Goal: Task Accomplishment & Management: Use online tool/utility

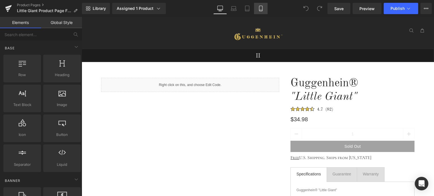
click at [261, 9] on icon at bounding box center [261, 9] width 6 height 6
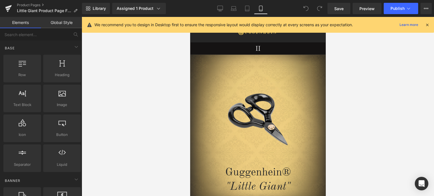
click at [428, 25] on icon at bounding box center [427, 24] width 5 height 5
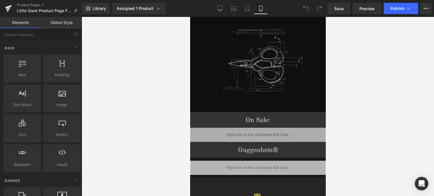
scroll to position [742, 0]
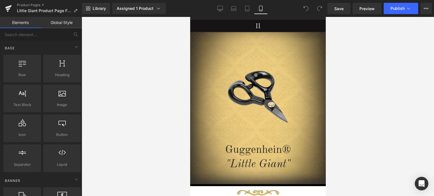
drag, startPoint x: 324, startPoint y: 134, endPoint x: 530, endPoint y: 45, distance: 224.2
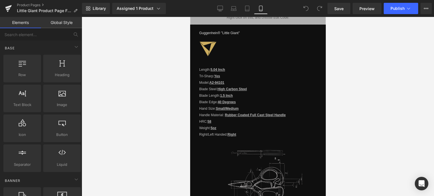
scroll to position [510, 0]
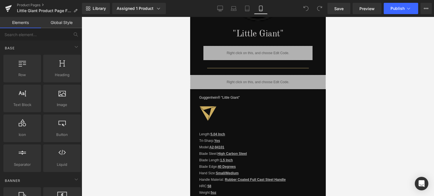
drag, startPoint x: 324, startPoint y: 46, endPoint x: 516, endPoint y: 129, distance: 209.2
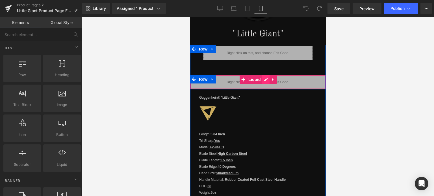
click at [263, 78] on div "Liquid" at bounding box center [258, 82] width 136 height 14
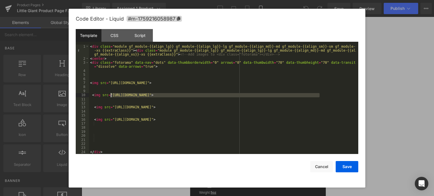
drag, startPoint x: 319, startPoint y: 96, endPoint x: 111, endPoint y: 95, distance: 208.3
click at [111, 95] on div "< div class = "module gf_module-{{align_lg}} gf_module-{{align_lg}}-lg gf_modul…" at bounding box center [222, 108] width 267 height 126
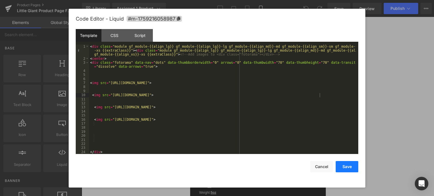
click at [349, 167] on button "Save" at bounding box center [347, 166] width 23 height 11
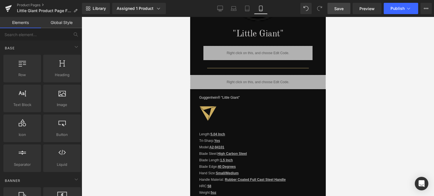
click at [341, 7] on span "Save" at bounding box center [338, 9] width 9 height 6
click at [365, 8] on span "Preview" at bounding box center [367, 9] width 15 height 6
